Goal: Task Accomplishment & Management: Manage account settings

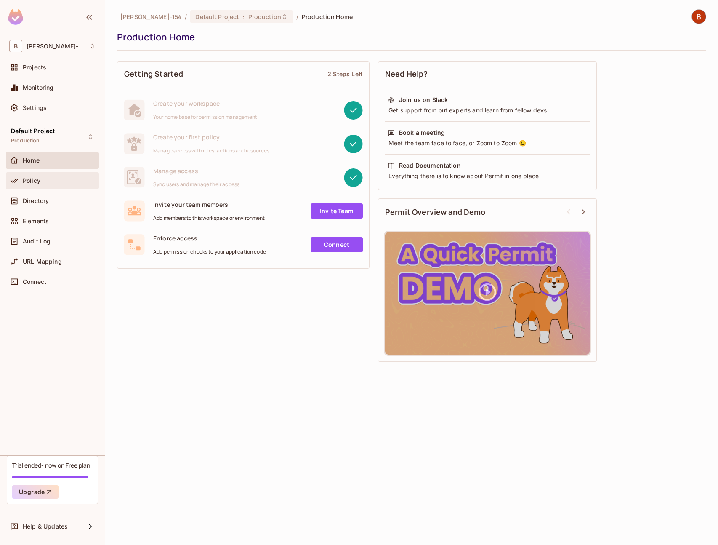
click at [60, 186] on div "Policy" at bounding box center [52, 180] width 93 height 17
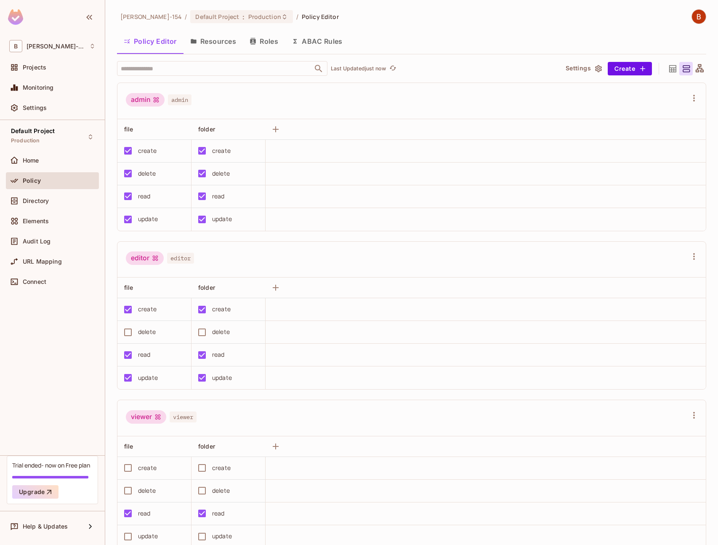
click at [261, 51] on button "Roles" at bounding box center [264, 41] width 42 height 21
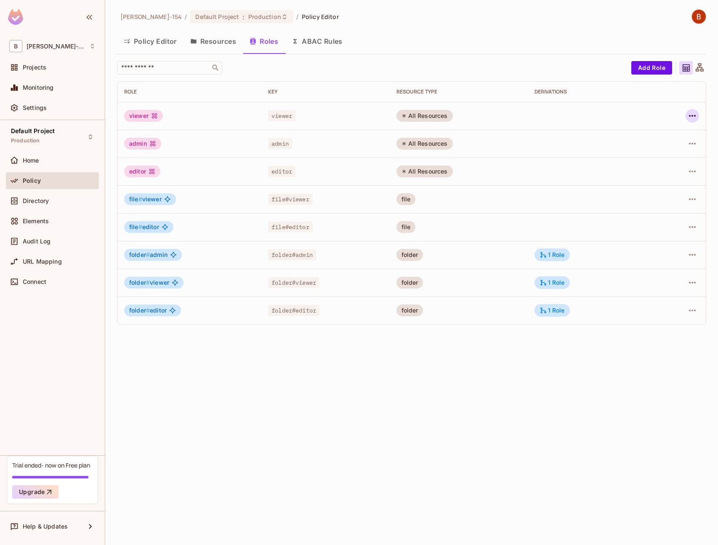
click at [694, 115] on icon "button" at bounding box center [693, 116] width 10 height 10
click at [679, 133] on li "Edit Role" at bounding box center [656, 135] width 75 height 19
click at [699, 197] on button "button" at bounding box center [692, 198] width 13 height 13
click at [676, 217] on li "Edit Role" at bounding box center [656, 218] width 75 height 19
